Goal: Task Accomplishment & Management: Use online tool/utility

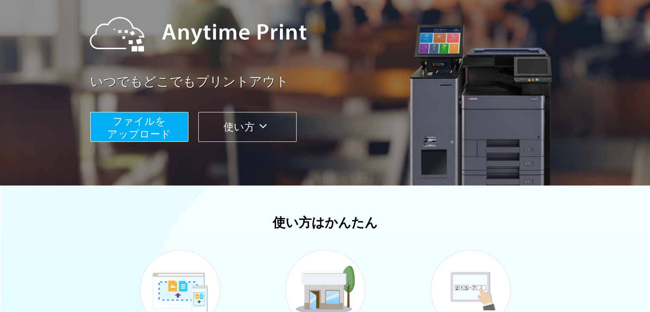
scroll to position [95, 0]
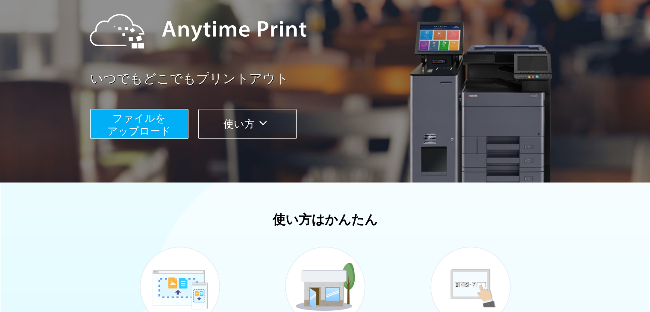
click at [139, 126] on span "ファイルを ​​アップロード" at bounding box center [139, 124] width 64 height 24
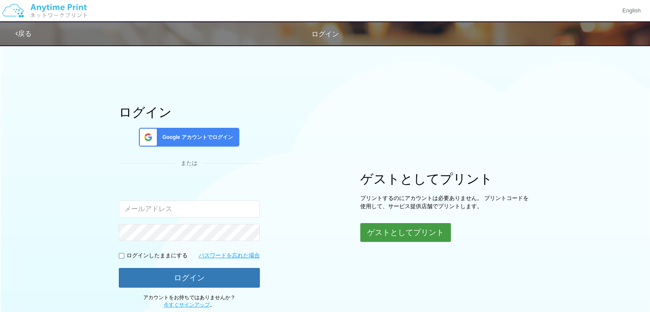
click at [388, 230] on button "ゲストとしてプリント" at bounding box center [405, 232] width 91 height 19
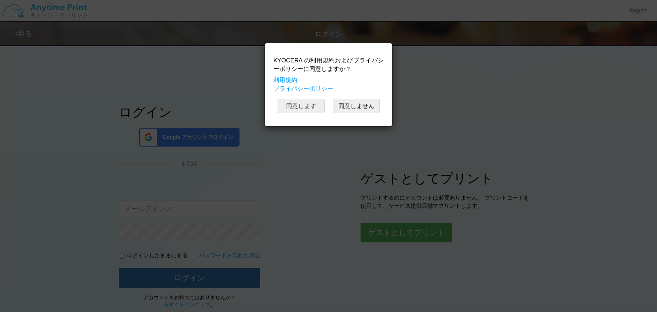
click at [290, 102] on button "同意します" at bounding box center [300, 106] width 47 height 15
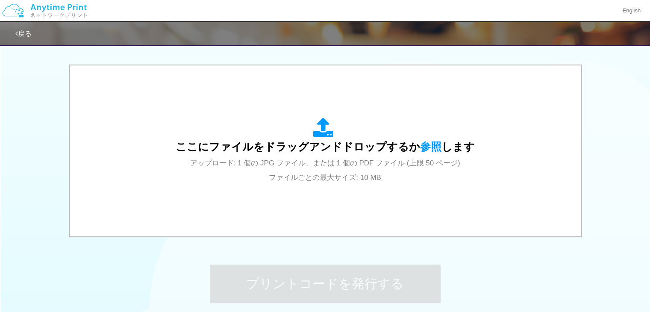
scroll to position [261, 0]
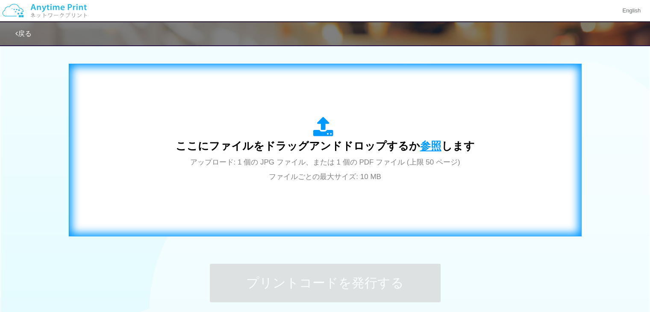
click at [422, 150] on span "参照" at bounding box center [430, 146] width 21 height 12
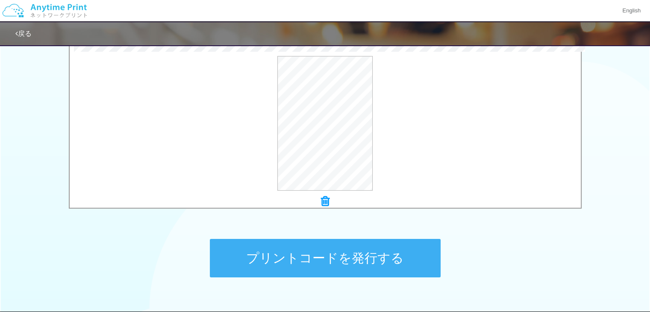
scroll to position [289, 0]
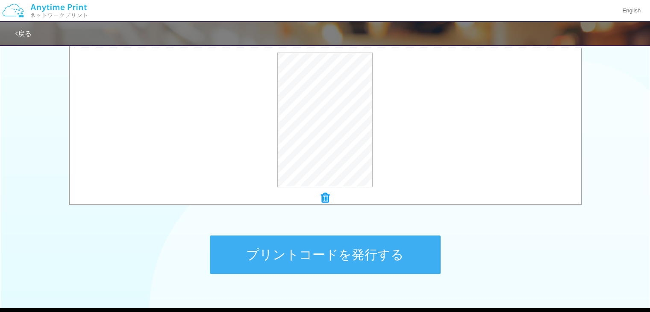
click at [305, 254] on button "プリントコードを発行する" at bounding box center [325, 255] width 231 height 38
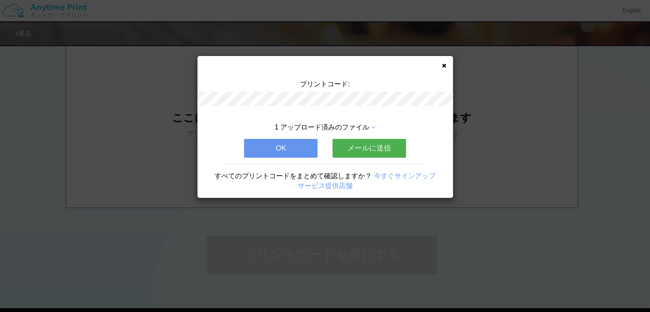
scroll to position [0, 0]
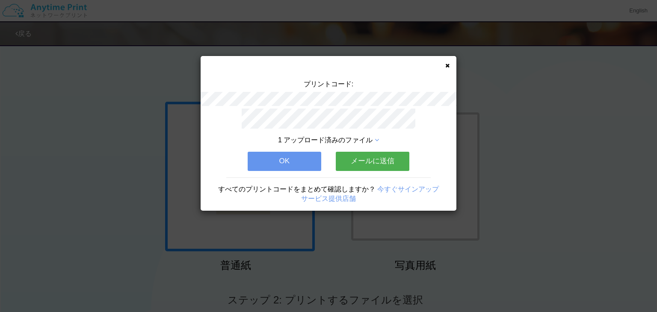
click at [400, 159] on button "メールに送信" at bounding box center [373, 161] width 74 height 19
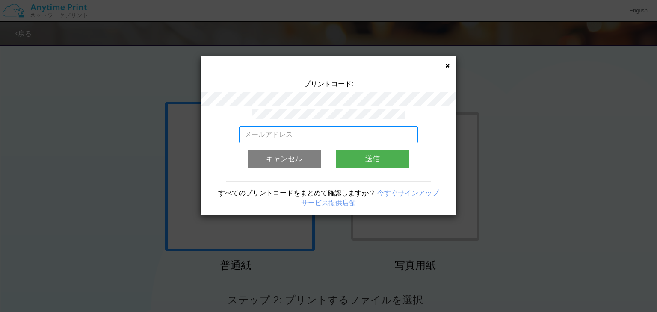
click at [366, 132] on input "email" at bounding box center [328, 134] width 179 height 17
type input "み"
type input "１"
type input "[EMAIL_ADDRESS][DOMAIN_NAME]"
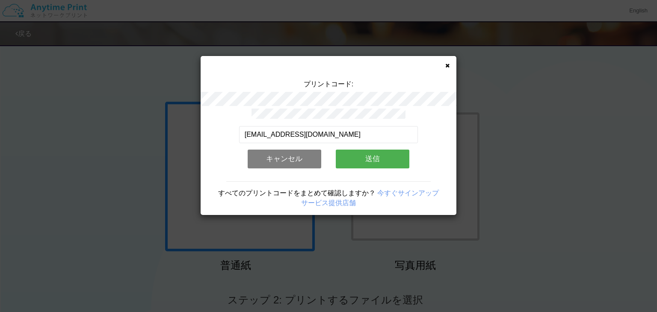
click at [360, 156] on button "送信" at bounding box center [373, 159] width 74 height 19
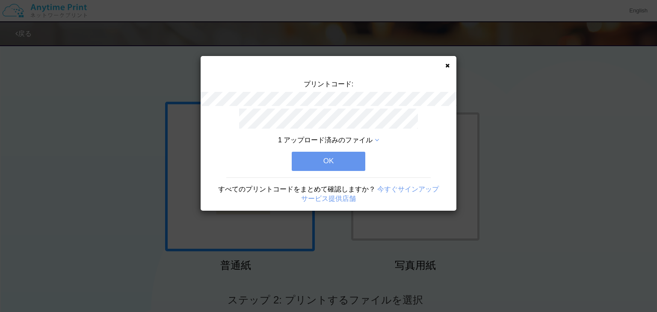
click at [354, 159] on button "OK" at bounding box center [329, 161] width 74 height 19
